Goal: Information Seeking & Learning: Find specific fact

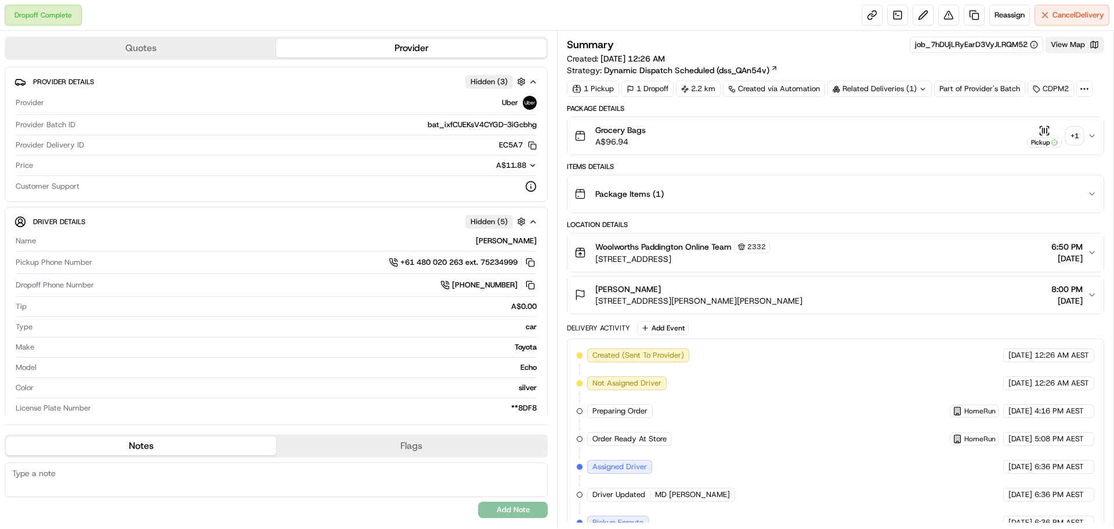
click at [1066, 48] on button "View Map" at bounding box center [1074, 45] width 59 height 16
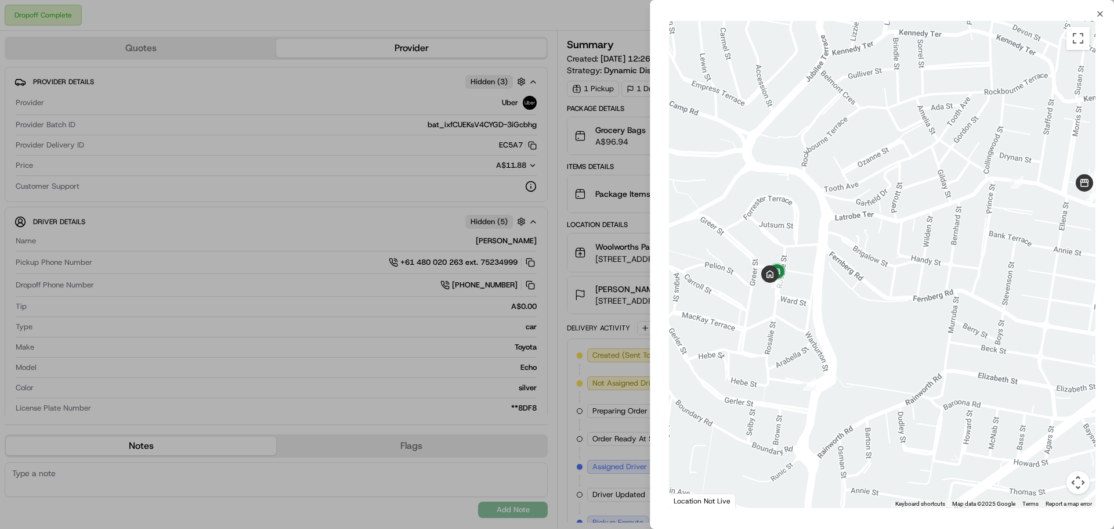
drag, startPoint x: 736, startPoint y: 299, endPoint x: 804, endPoint y: 313, distance: 69.2
click at [804, 313] on div at bounding box center [882, 264] width 426 height 487
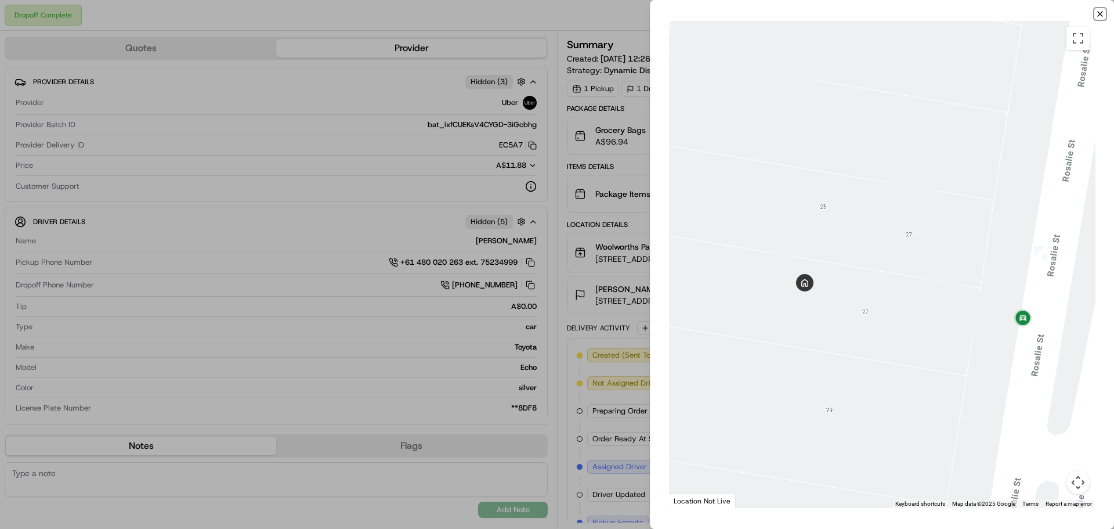
click at [1103, 15] on icon "button" at bounding box center [1099, 13] width 9 height 9
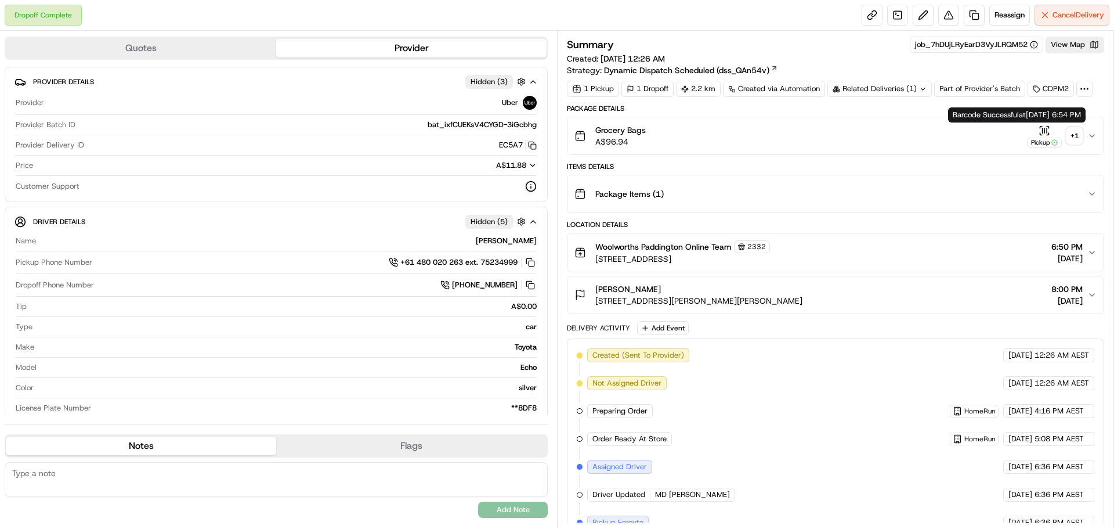
click at [1036, 140] on div "Pickup" at bounding box center [1044, 142] width 35 height 10
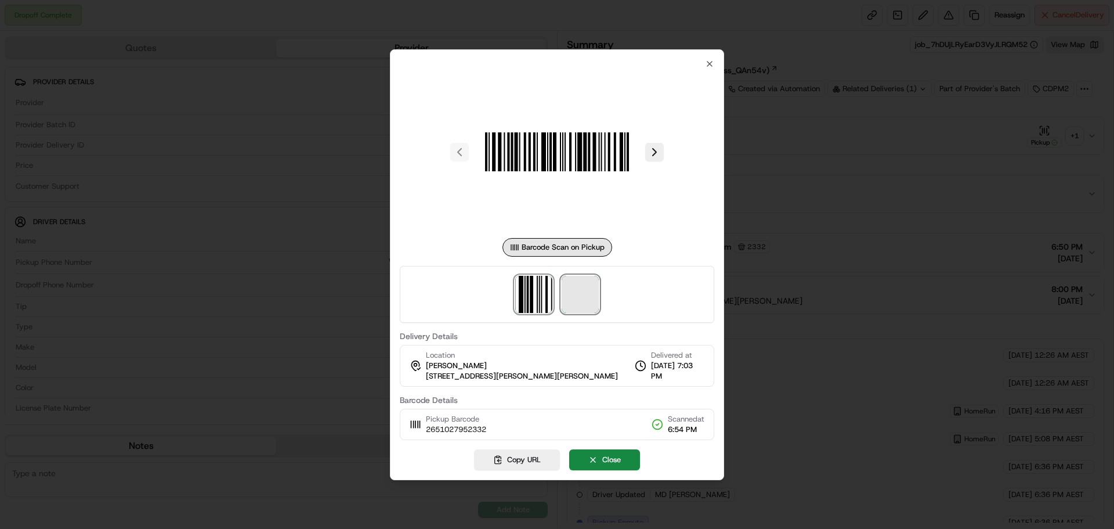
click at [575, 283] on span at bounding box center [580, 294] width 37 height 37
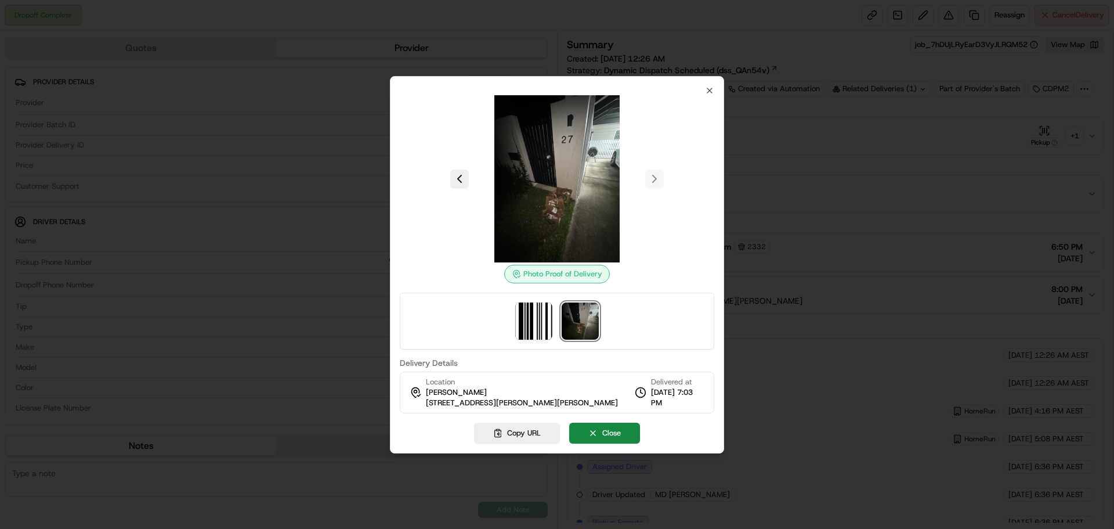
click at [576, 306] on img at bounding box center [580, 320] width 37 height 37
drag, startPoint x: 424, startPoint y: 404, endPoint x: 522, endPoint y: 404, distance: 98.6
click at [522, 404] on div "Location [PERSON_NAME] [STREET_ADDRESS][PERSON_NAME][PERSON_NAME]" at bounding box center [514, 392] width 208 height 31
copy span "[STREET_ADDRESS][PERSON_NAME][PERSON_NAME]"
